Goal: Task Accomplishment & Management: Complete application form

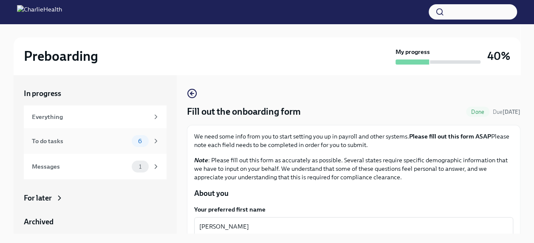
click at [47, 140] on div "To do tasks" at bounding box center [80, 140] width 97 height 9
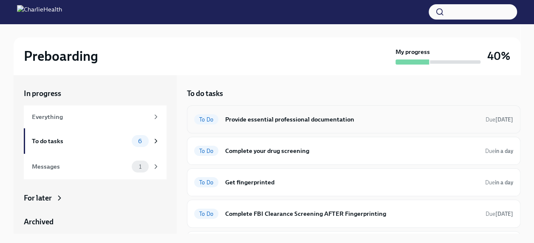
click at [313, 116] on h6 "Provide essential professional documentation" at bounding box center [352, 119] width 254 height 9
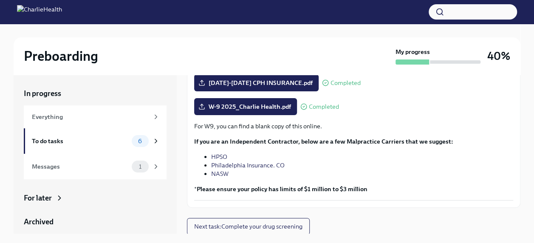
scroll to position [217, 0]
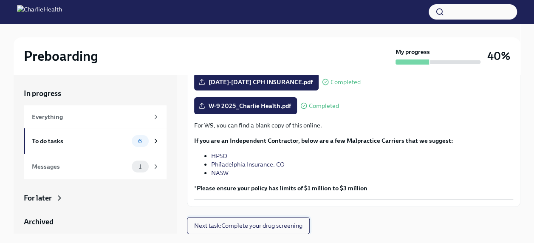
click at [281, 224] on span "Next task : Complete your drug screening" at bounding box center [248, 226] width 108 height 9
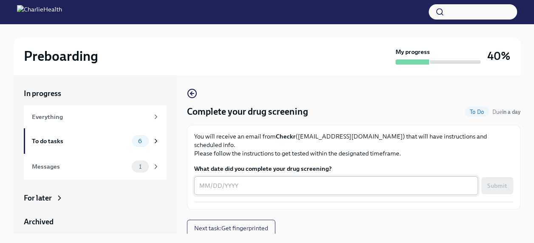
click at [270, 181] on textarea "What date did you complete your drug screening?" at bounding box center [336, 186] width 274 height 10
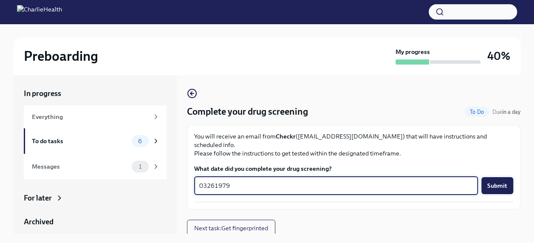
type textarea "03261979"
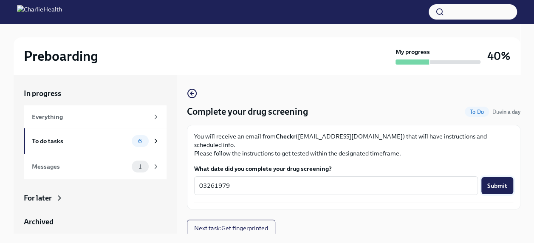
click at [497, 182] on span "Submit" at bounding box center [498, 186] width 20 height 9
click at [251, 224] on span "Next task : Get fingerprinted" at bounding box center [231, 228] width 74 height 9
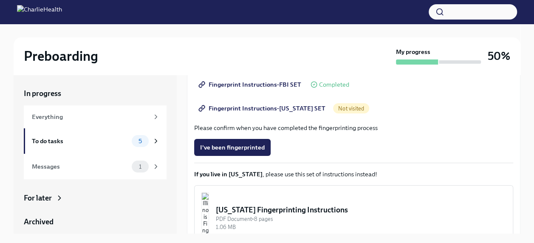
scroll to position [128, 0]
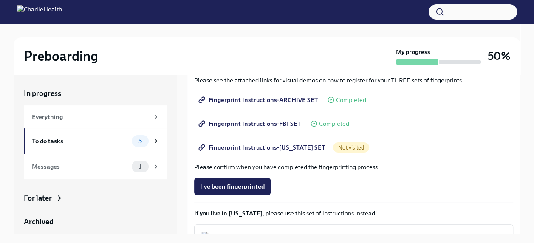
click at [336, 147] on span "Not visited" at bounding box center [351, 148] width 36 height 6
click at [303, 148] on span "Fingerprint Instructions-[US_STATE] SET" at bounding box center [262, 147] width 125 height 9
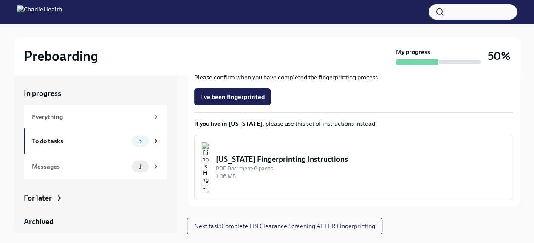
scroll to position [14, 0]
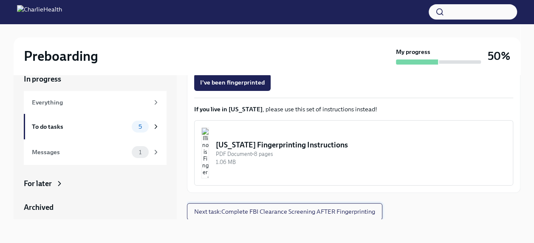
click at [327, 212] on span "Next task : Complete FBI Clearance Screening AFTER Fingerprinting" at bounding box center [284, 211] width 181 height 9
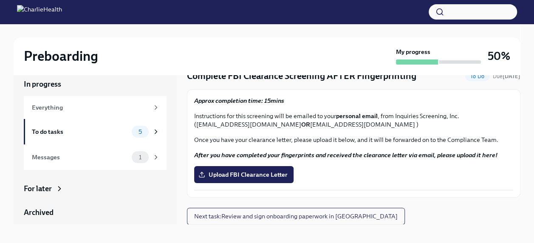
scroll to position [14, 0]
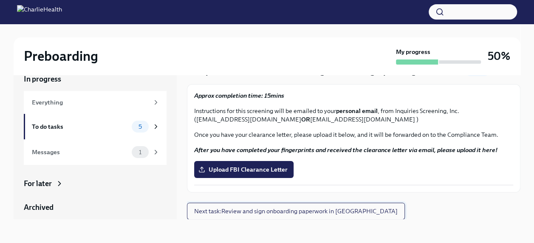
click at [331, 210] on span "Next task : Review and sign onboarding paperwork in [GEOGRAPHIC_DATA]" at bounding box center [296, 211] width 204 height 9
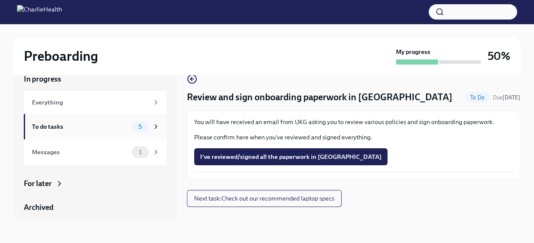
click at [57, 126] on div "To do tasks" at bounding box center [80, 126] width 97 height 9
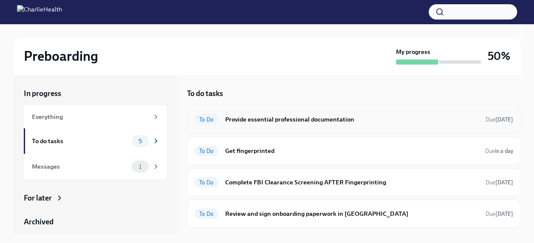
click at [293, 117] on h6 "Provide essential professional documentation" at bounding box center [352, 119] width 254 height 9
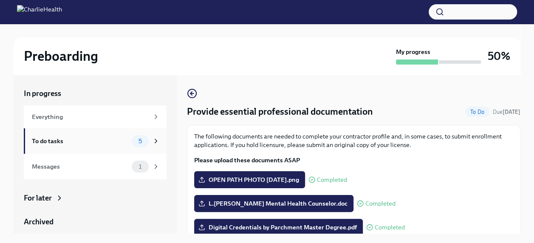
click at [50, 142] on div "To do tasks" at bounding box center [80, 140] width 97 height 9
